Goal: Task Accomplishment & Management: Use online tool/utility

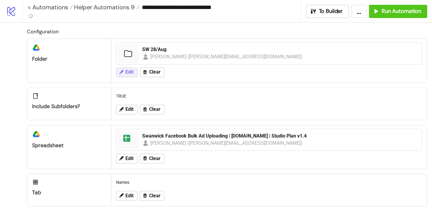
click at [117, 74] on button "Edit" at bounding box center [126, 73] width 21 height 10
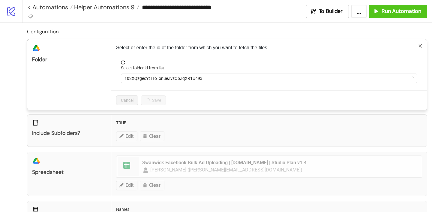
click at [140, 84] on form "Select folder id from list 102XQzgecYtTTo_onueZvzObZqXR1U49x" at bounding box center [269, 75] width 306 height 30
click at [139, 80] on span "102XQzgecYtTTo_onueZvzObZqXR1U49x" at bounding box center [269, 78] width 289 height 9
click at [144, 82] on span "SW 28/Aug" at bounding box center [269, 78] width 289 height 9
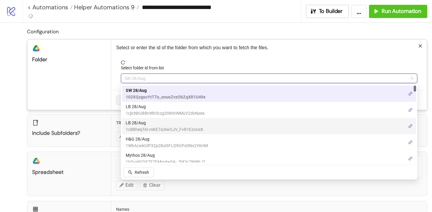
click at [144, 121] on span "LB 28/Aug" at bounding box center [164, 122] width 77 height 7
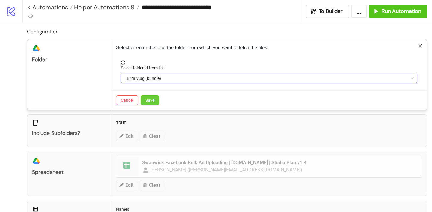
click at [153, 98] on span "Save" at bounding box center [150, 100] width 9 height 5
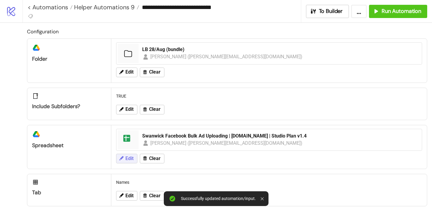
click at [134, 159] on button "Edit" at bounding box center [126, 159] width 21 height 10
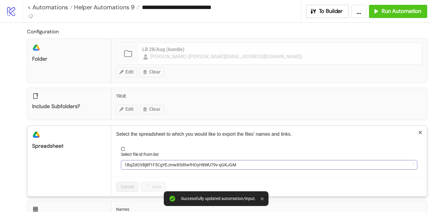
click at [158, 167] on span "1BqZdOVBjBf1F5CgYEJmw85d9wfHOyH8WU79v-qGKJGM" at bounding box center [269, 164] width 289 height 9
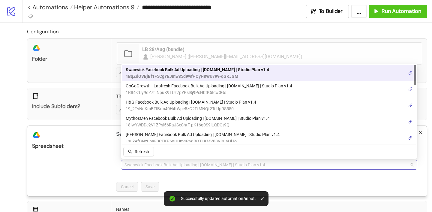
click at [158, 167] on span "Swanwick Facebook Bulk Ad Uploading | [DOMAIN_NAME] | Studio Plan v1.4" at bounding box center [269, 164] width 289 height 9
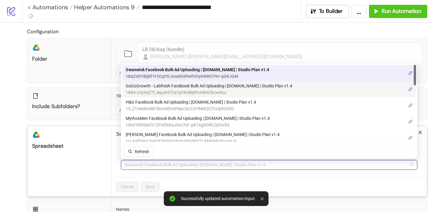
click at [158, 93] on span "1R84-zUy9dZ7f_NpuK9TUz7pYRsl8j9PcHbtK5Icw0Gs" at bounding box center [209, 92] width 167 height 7
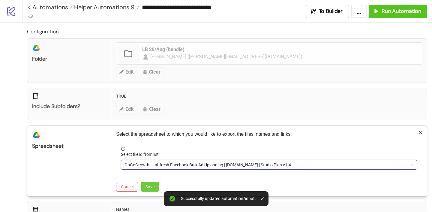
click at [151, 187] on span "Save" at bounding box center [150, 186] width 9 height 5
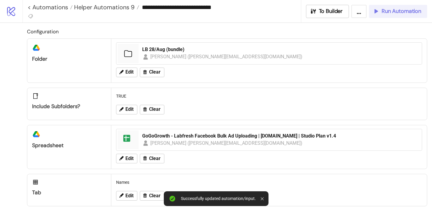
click at [397, 11] on span "Run Automation" at bounding box center [402, 11] width 40 height 7
